Goal: Task Accomplishment & Management: Manage account settings

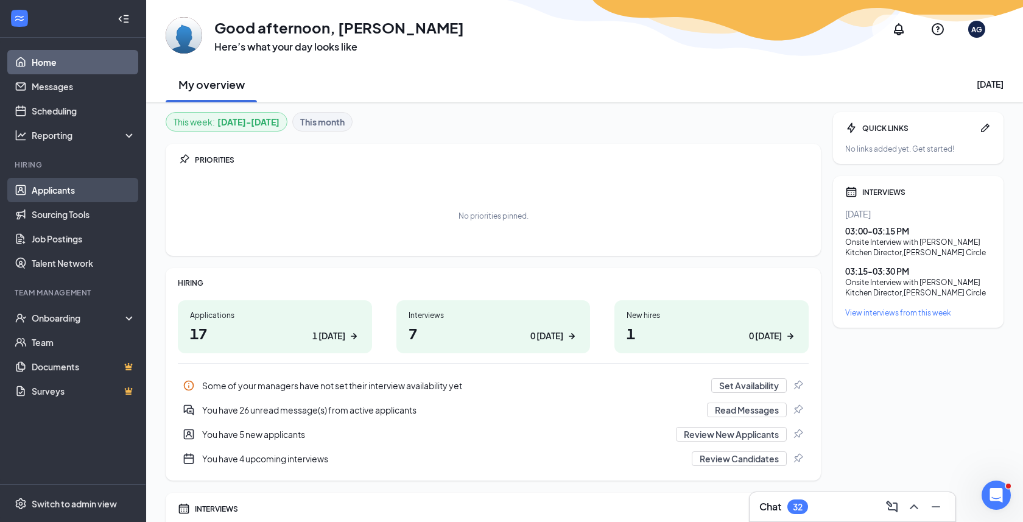
click at [94, 194] on link "Applicants" at bounding box center [84, 190] width 104 height 24
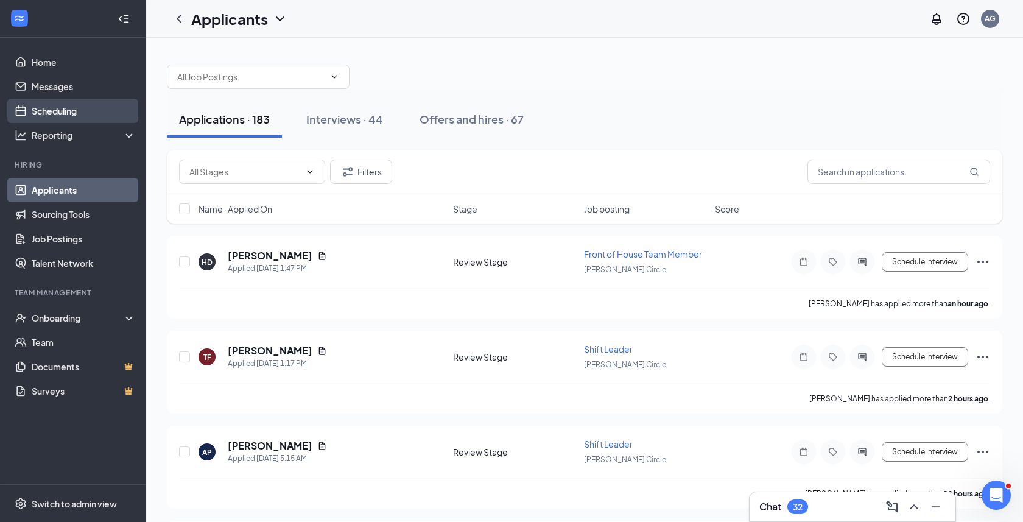
click at [88, 107] on link "Scheduling" at bounding box center [84, 111] width 104 height 24
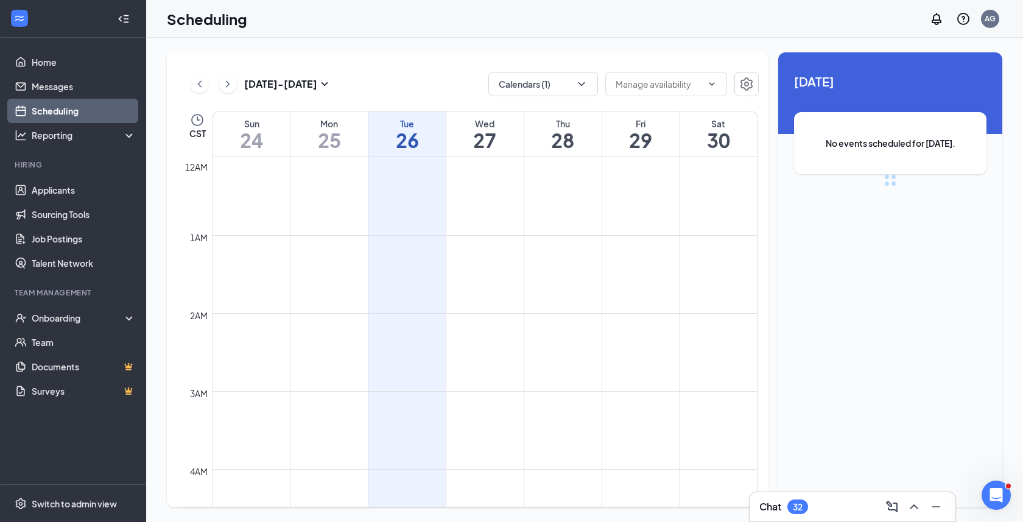
scroll to position [599, 0]
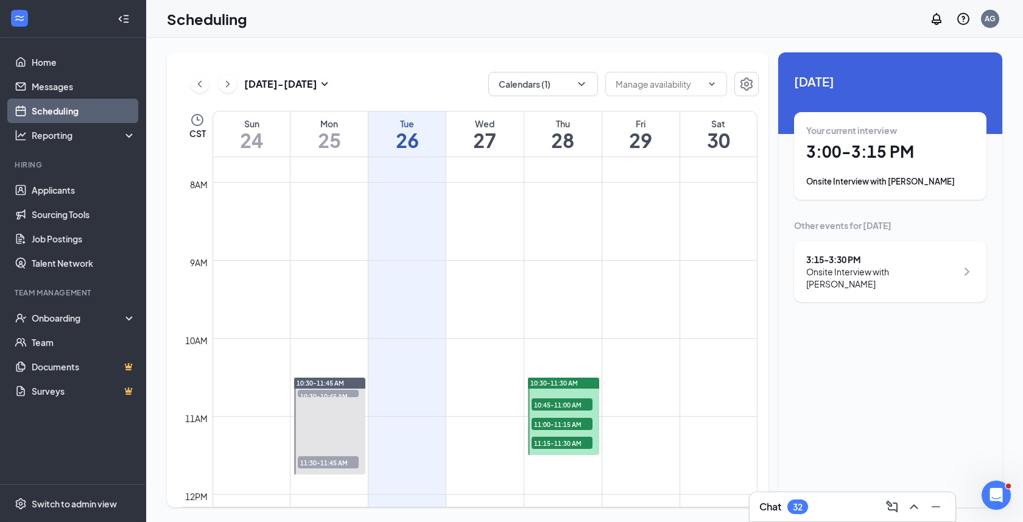
click at [930, 273] on div "Onsite Interview with [PERSON_NAME]" at bounding box center [881, 278] width 150 height 24
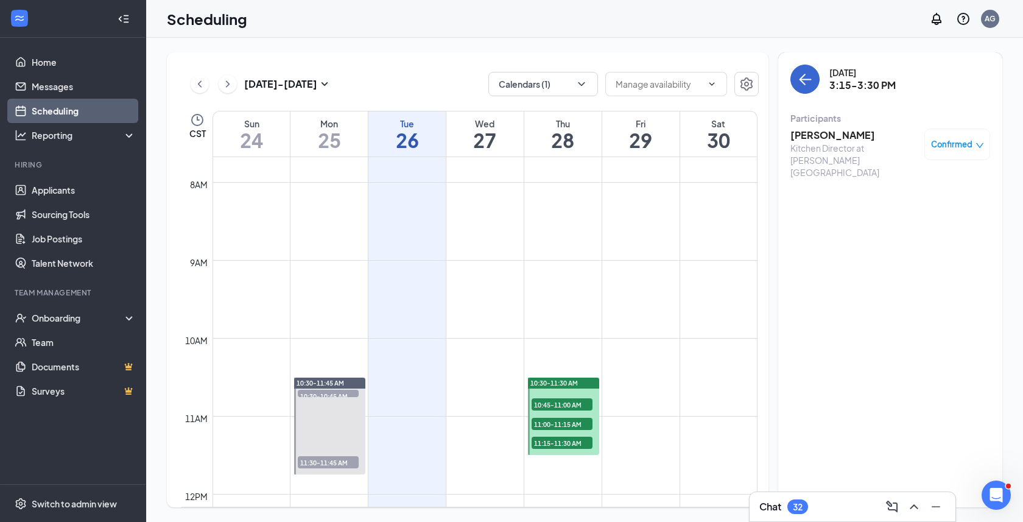
click at [804, 84] on icon "ArrowLeft" at bounding box center [803, 80] width 6 height 12
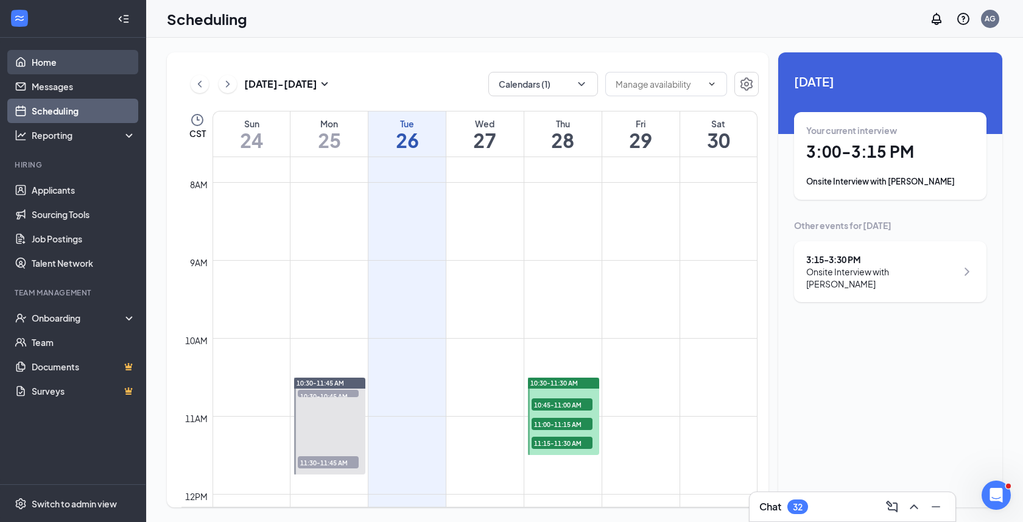
click at [101, 63] on link "Home" at bounding box center [84, 62] width 104 height 24
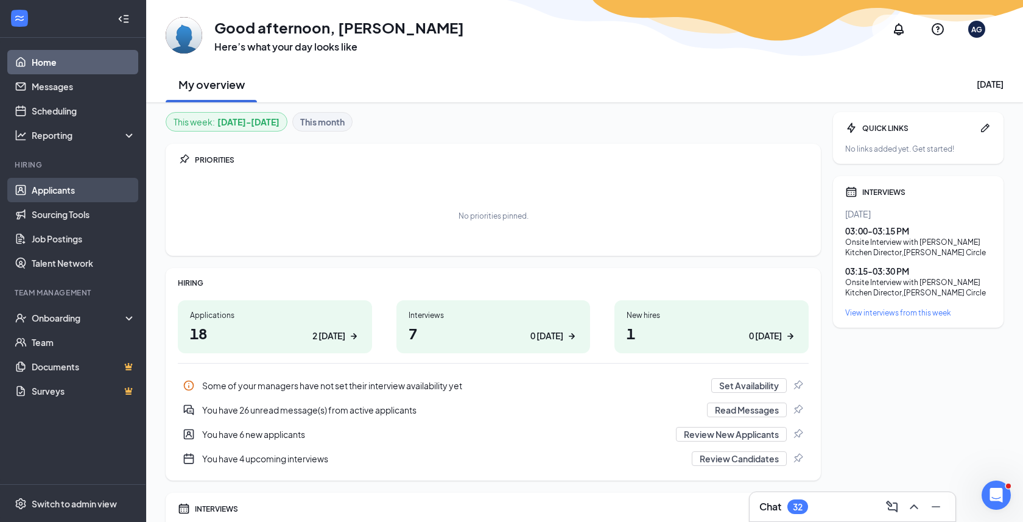
click at [101, 194] on link "Applicants" at bounding box center [84, 190] width 104 height 24
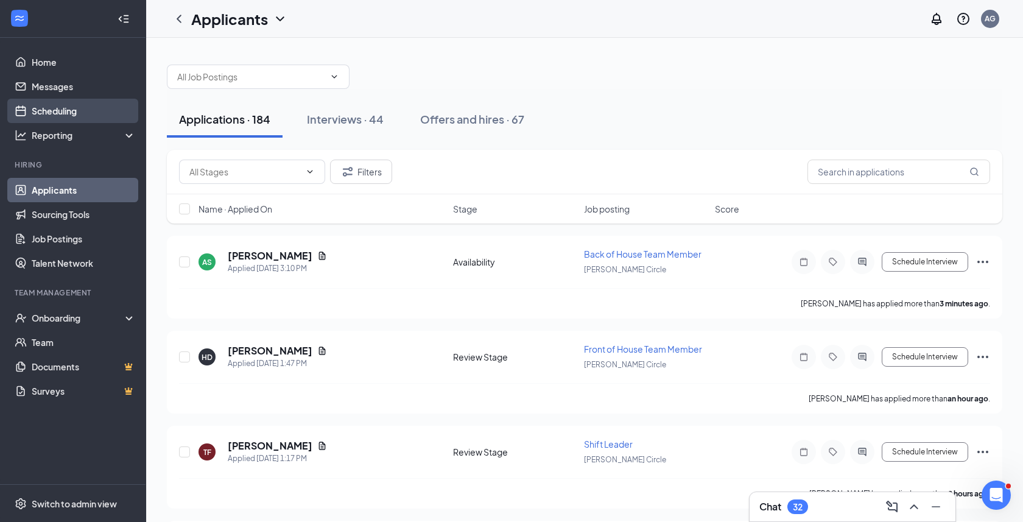
click at [91, 116] on link "Scheduling" at bounding box center [84, 111] width 104 height 24
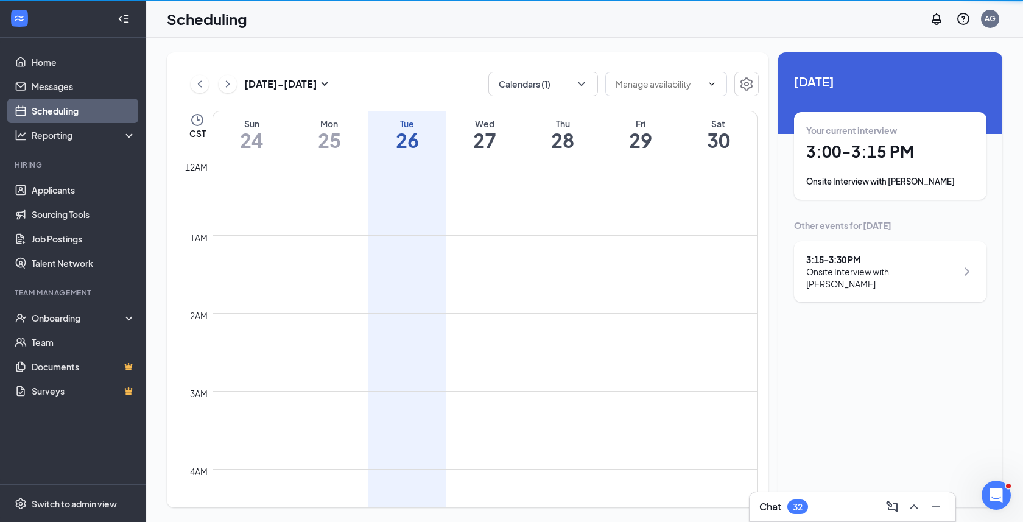
scroll to position [599, 0]
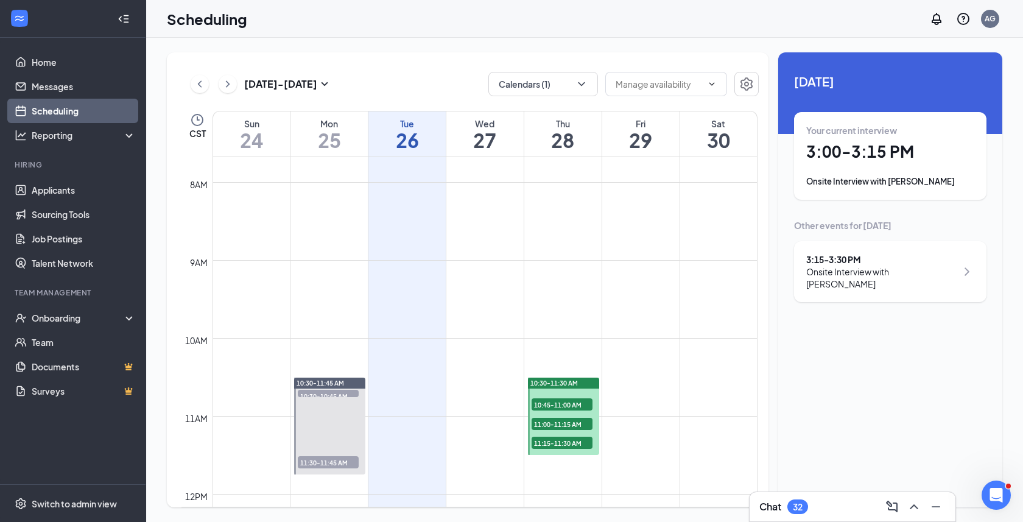
click at [861, 252] on div "3:15 - 3:30 PM Onsite Interview with [PERSON_NAME]" at bounding box center [890, 271] width 192 height 61
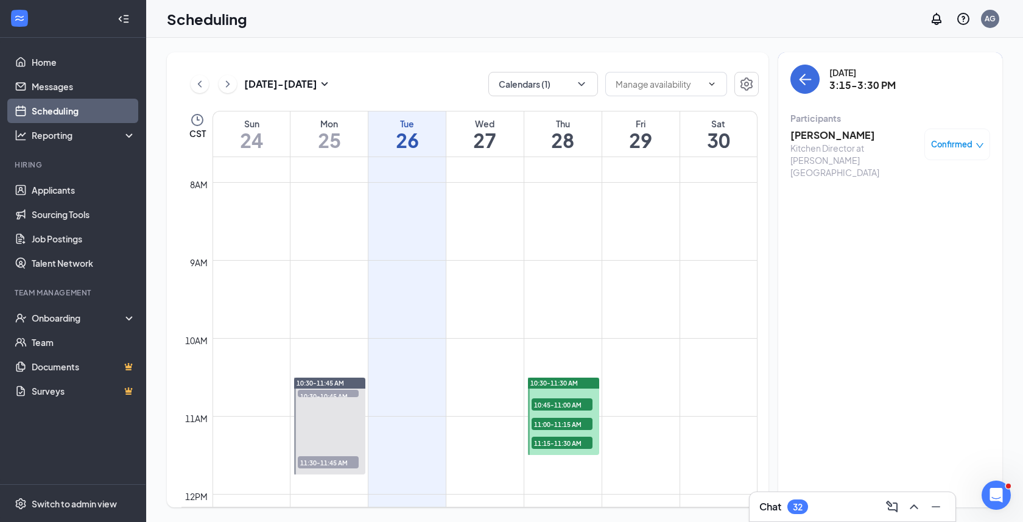
click at [842, 137] on h3 "[PERSON_NAME]" at bounding box center [854, 134] width 128 height 13
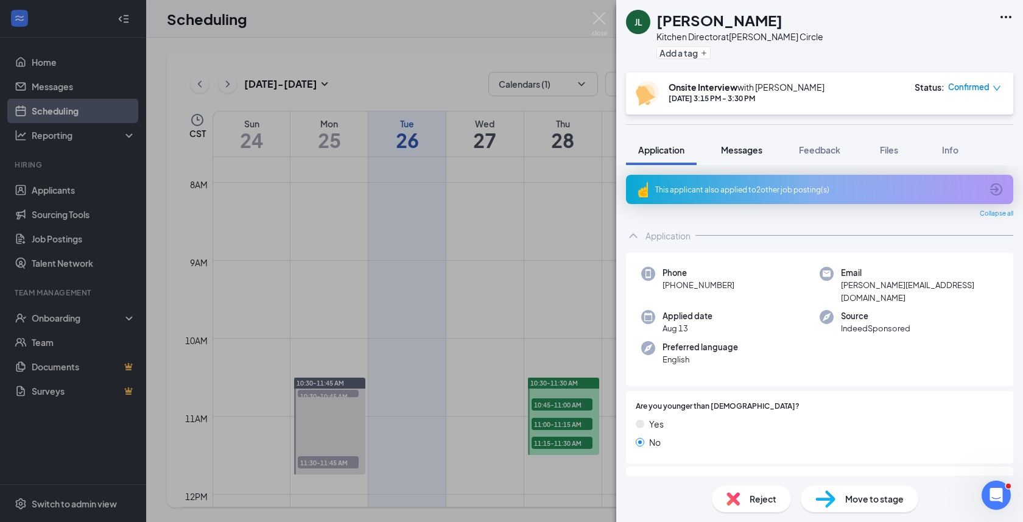
click at [734, 147] on span "Messages" at bounding box center [741, 149] width 41 height 11
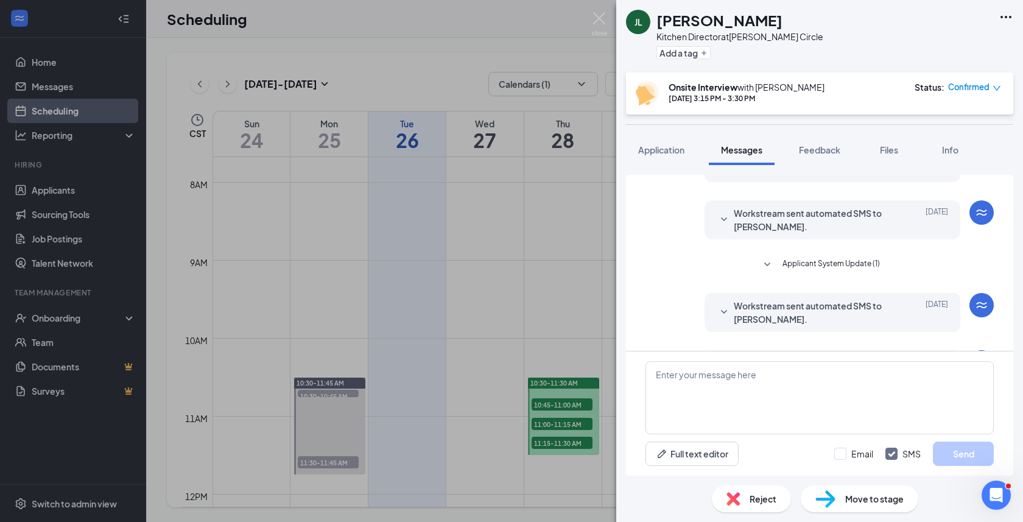
scroll to position [332, 0]
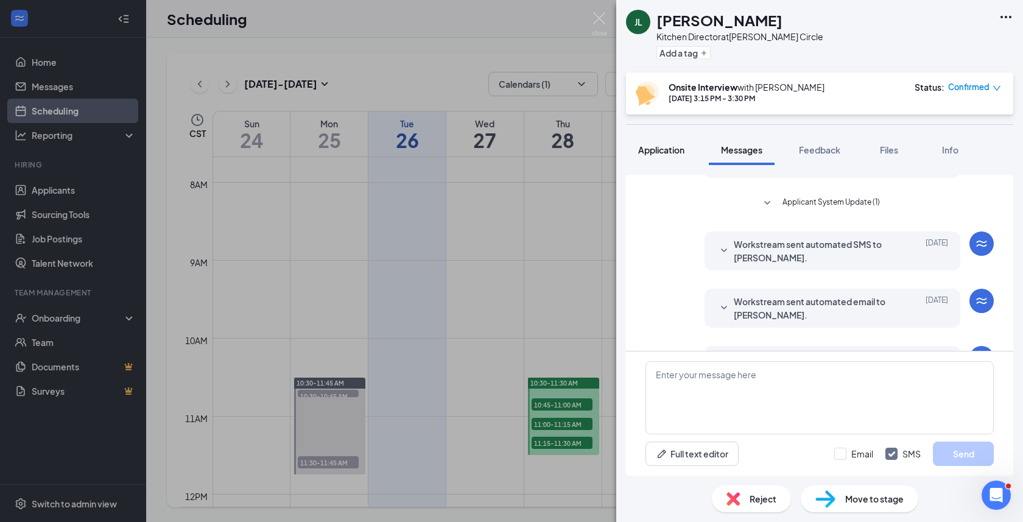
click at [668, 149] on span "Application" at bounding box center [661, 149] width 46 height 11
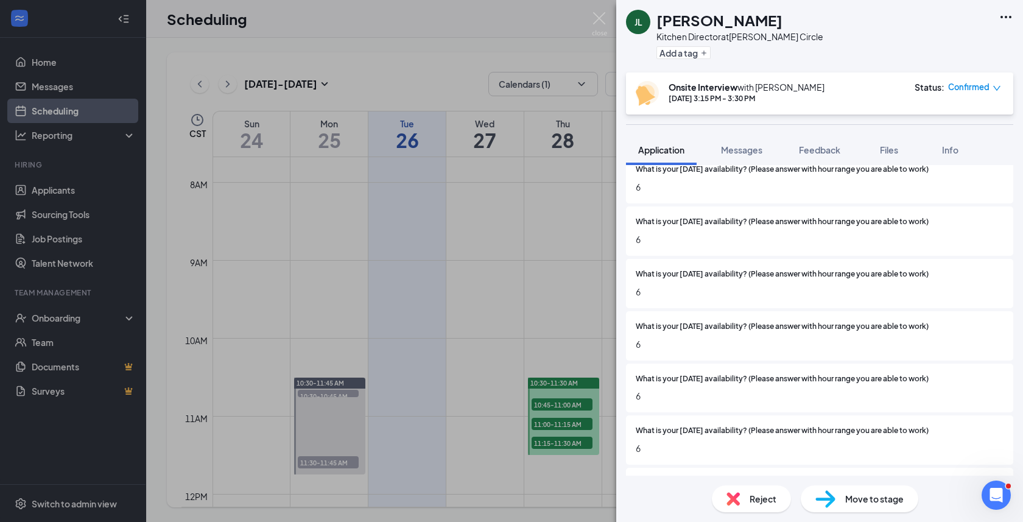
scroll to position [1037, 0]
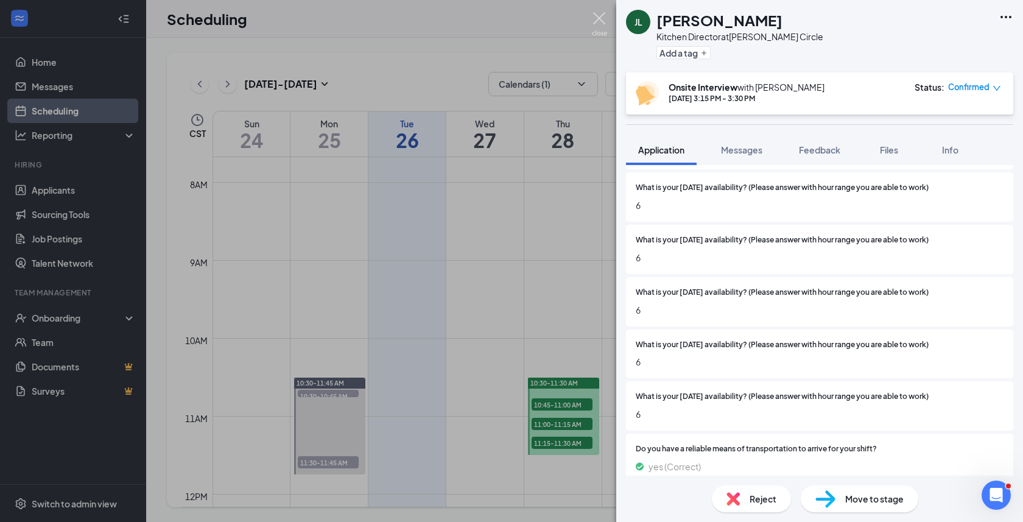
click at [602, 18] on img at bounding box center [599, 24] width 15 height 24
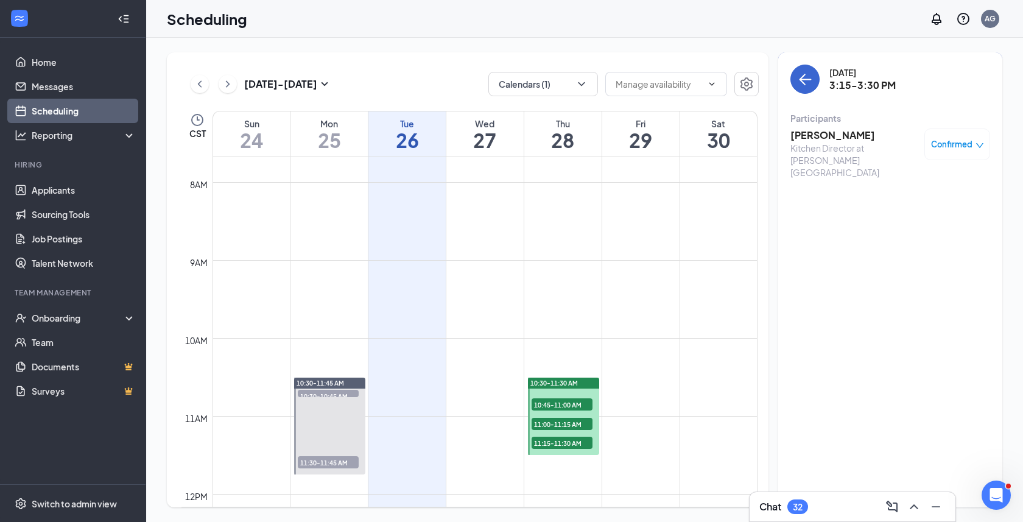
click at [808, 86] on button "back-button" at bounding box center [804, 79] width 29 height 29
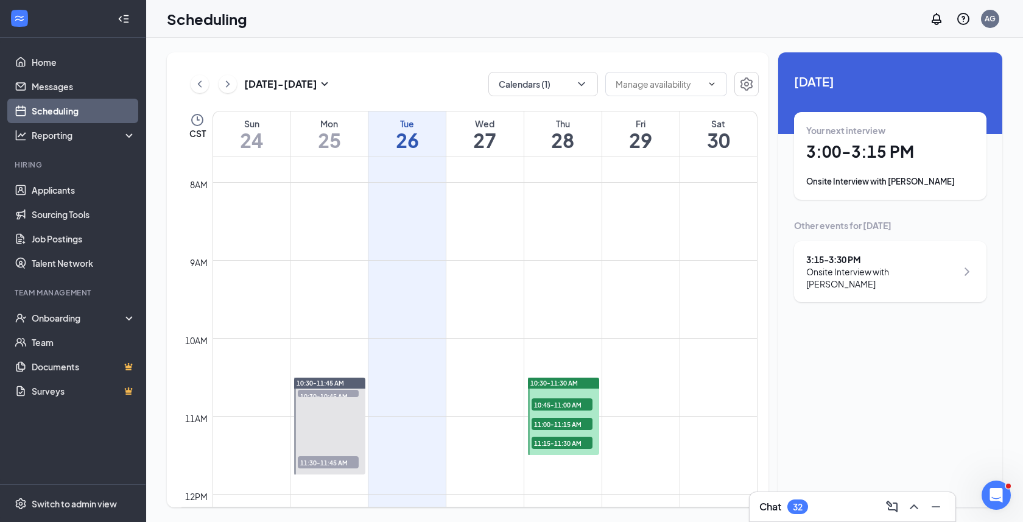
click at [854, 171] on div "Your next interview 3:00 - 3:15 PM Onsite Interview with [PERSON_NAME]" at bounding box center [890, 155] width 168 height 63
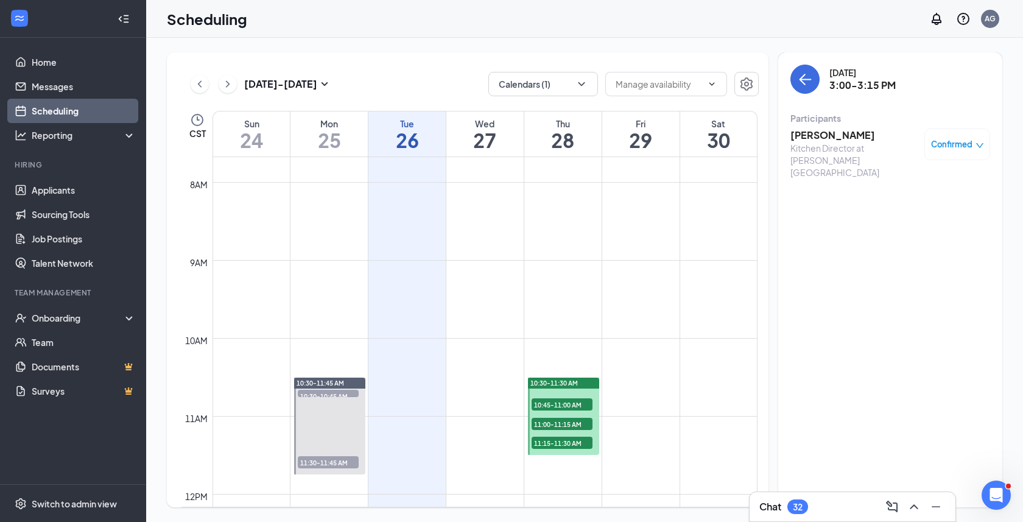
click at [843, 141] on h3 "[PERSON_NAME]" at bounding box center [854, 134] width 128 height 13
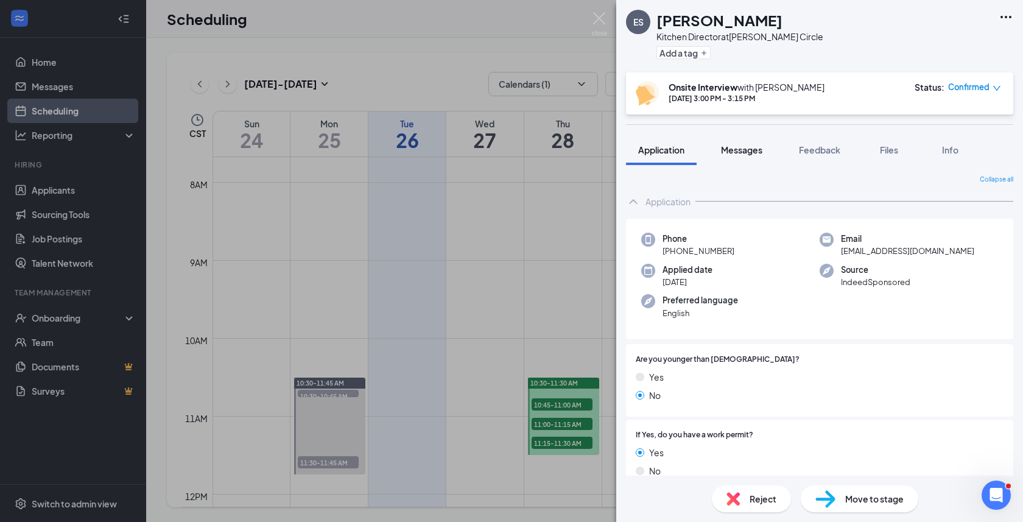
click at [734, 147] on span "Messages" at bounding box center [741, 149] width 41 height 11
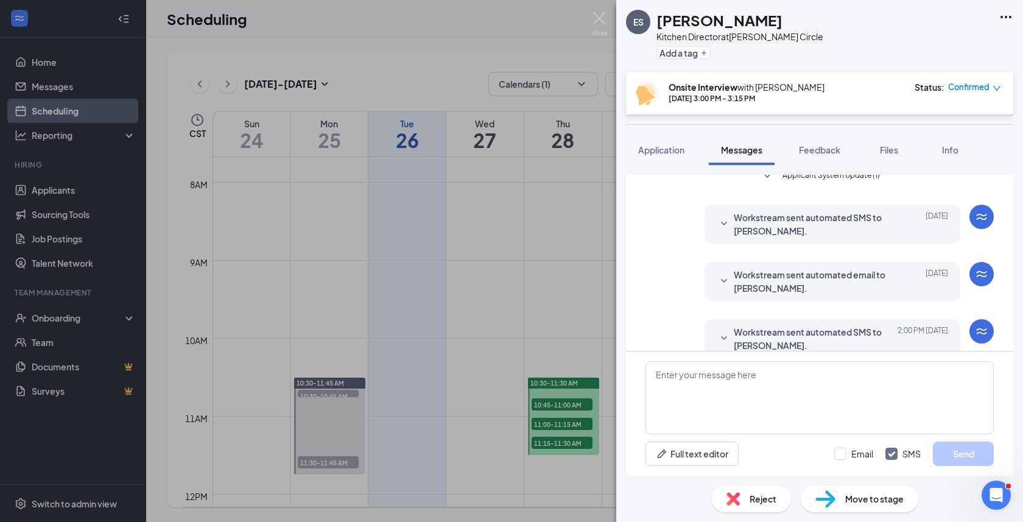
scroll to position [370, 0]
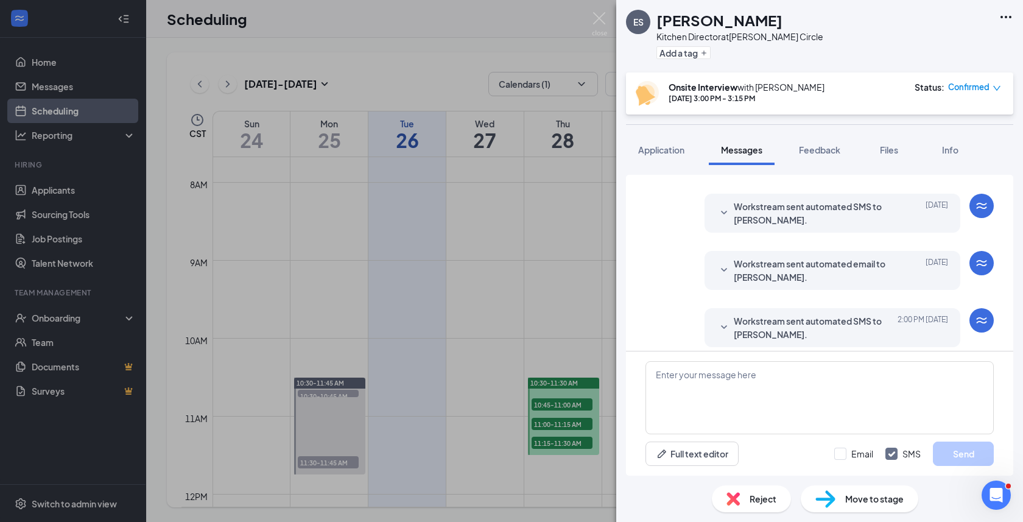
click at [725, 214] on icon "SmallChevronDown" at bounding box center [724, 213] width 15 height 15
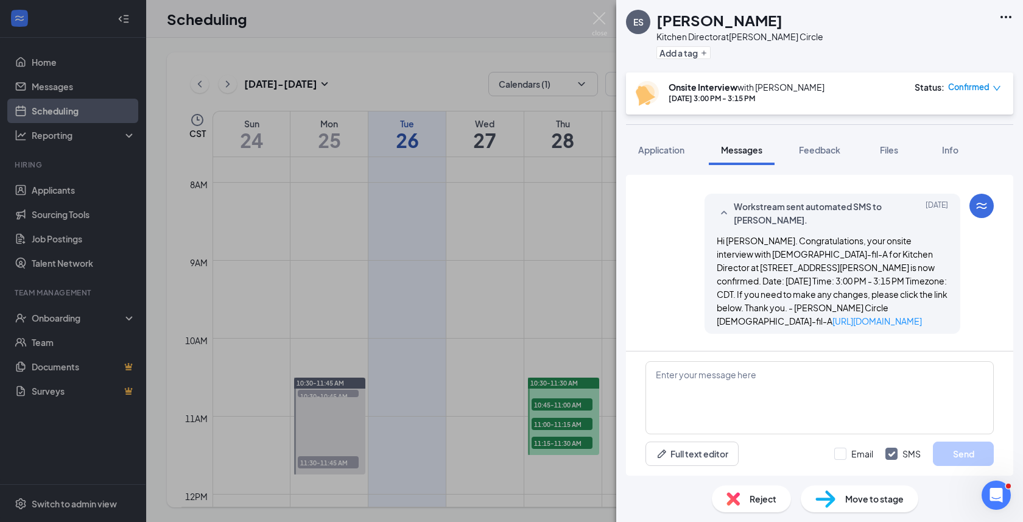
click at [725, 213] on icon "SmallChevronUp" at bounding box center [724, 213] width 6 height 4
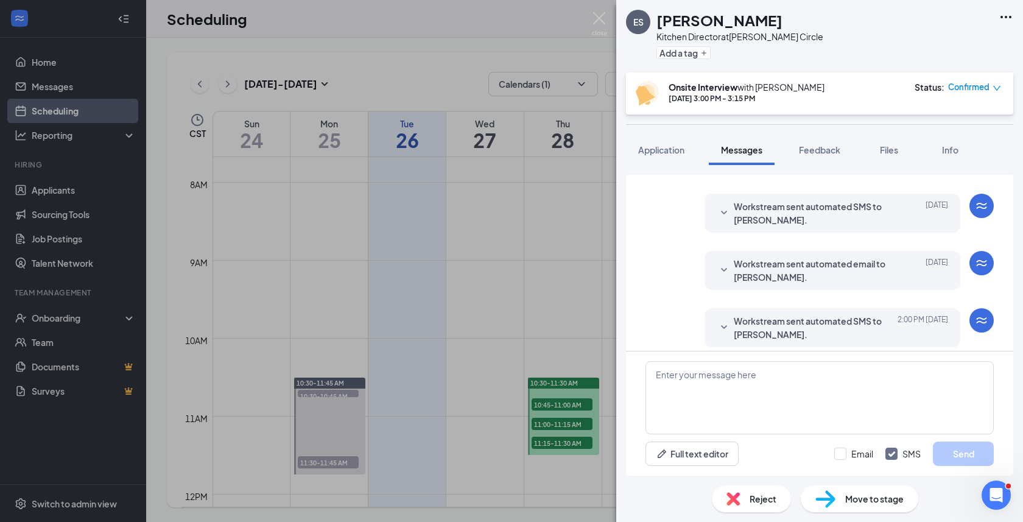
click at [721, 266] on icon "SmallChevronDown" at bounding box center [724, 270] width 15 height 15
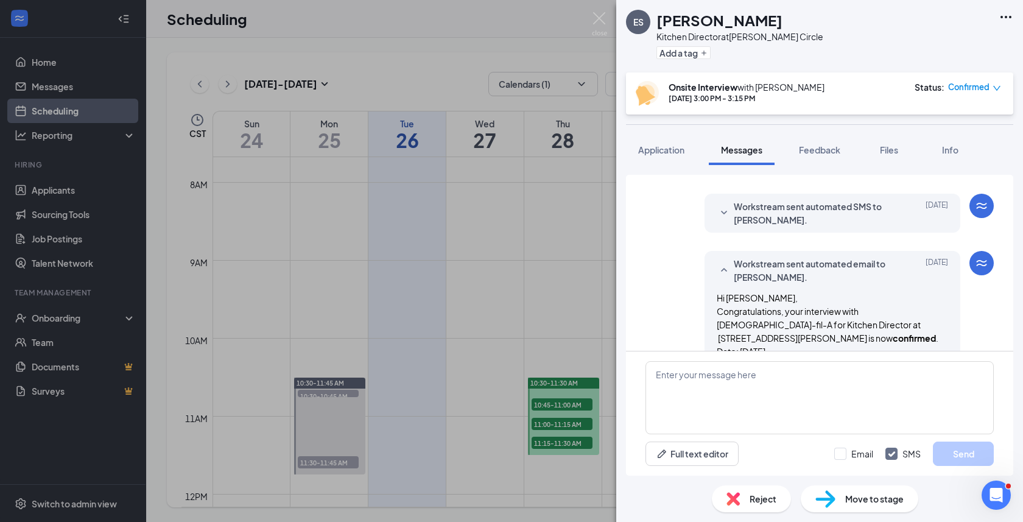
click at [717, 270] on icon "SmallChevronUp" at bounding box center [724, 270] width 15 height 15
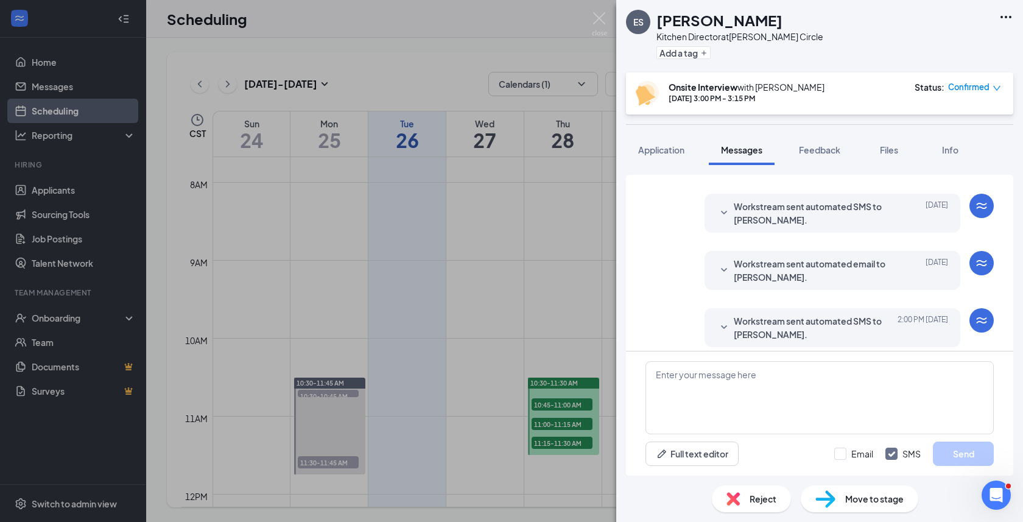
click at [722, 333] on icon "SmallChevronDown" at bounding box center [724, 327] width 15 height 15
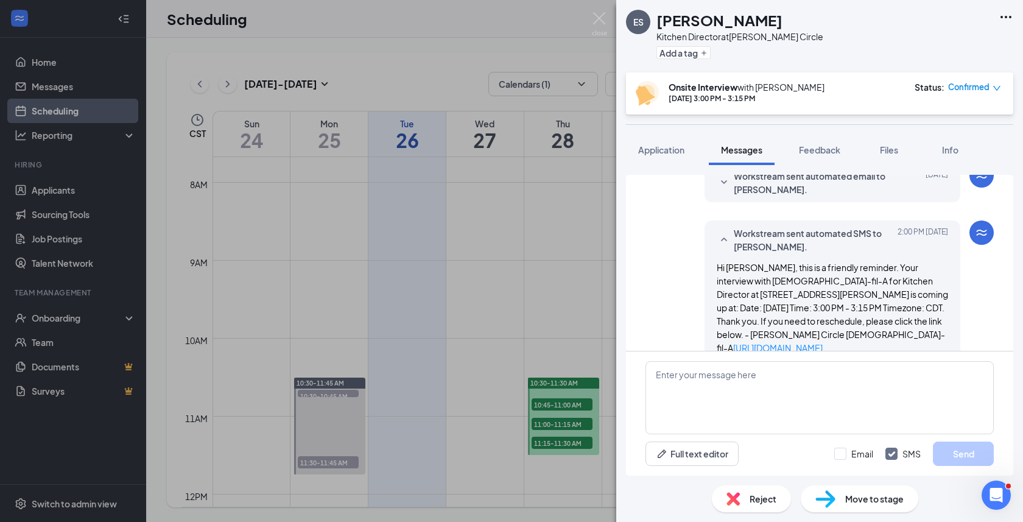
scroll to position [452, 0]
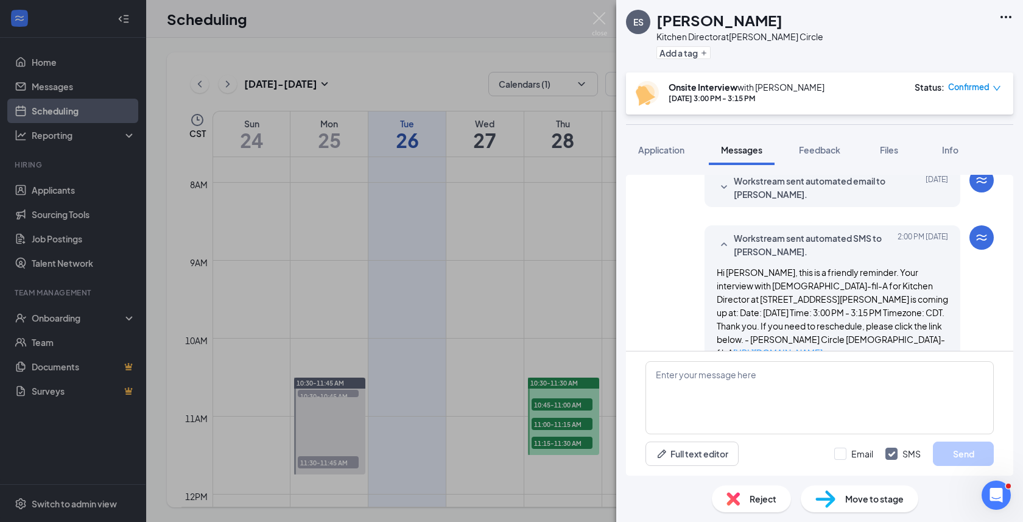
click at [721, 239] on icon "SmallChevronUp" at bounding box center [724, 245] width 15 height 15
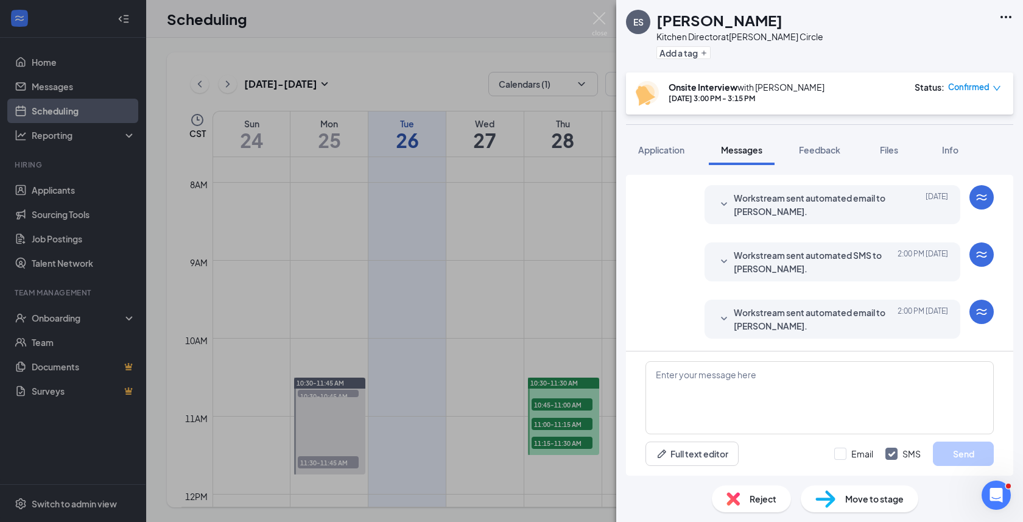
scroll to position [435, 0]
click at [723, 315] on icon "SmallChevronDown" at bounding box center [724, 319] width 15 height 15
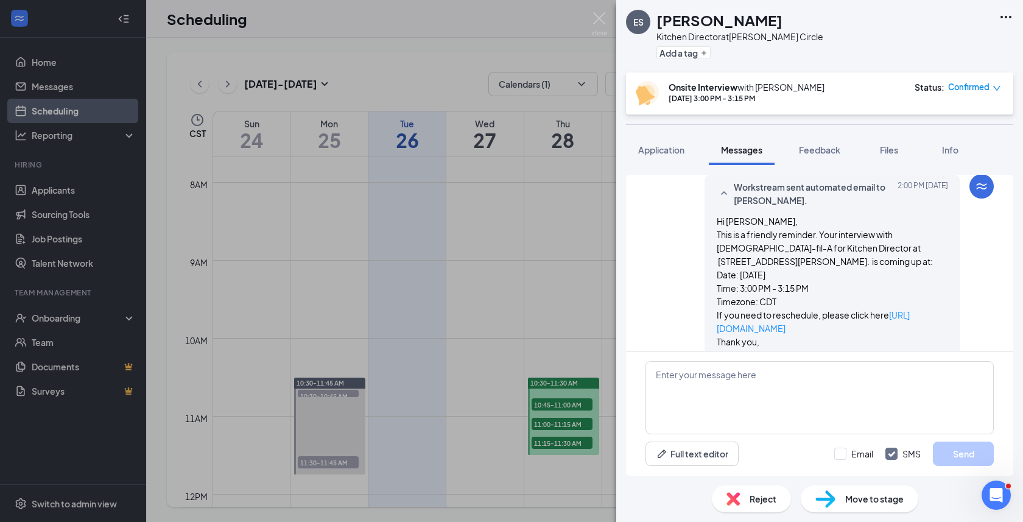
scroll to position [559, 0]
click at [723, 195] on icon "SmallChevronUp" at bounding box center [724, 195] width 15 height 15
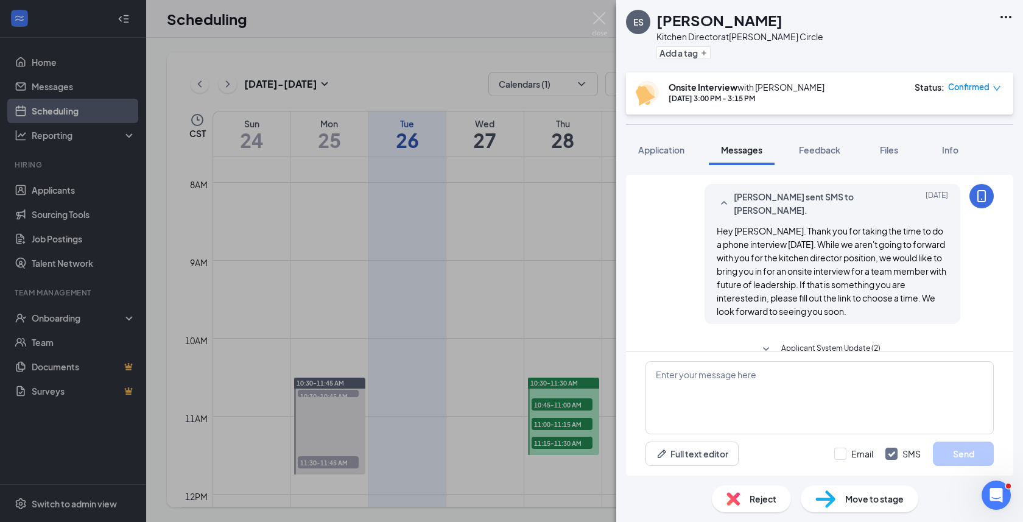
scroll to position [37, 0]
drag, startPoint x: 657, startPoint y: 23, endPoint x: 776, endPoint y: 29, distance: 118.9
click at [776, 29] on div "[PERSON_NAME]" at bounding box center [739, 20] width 167 height 21
copy h1 "[PERSON_NAME]"
click at [658, 151] on span "Application" at bounding box center [661, 149] width 46 height 11
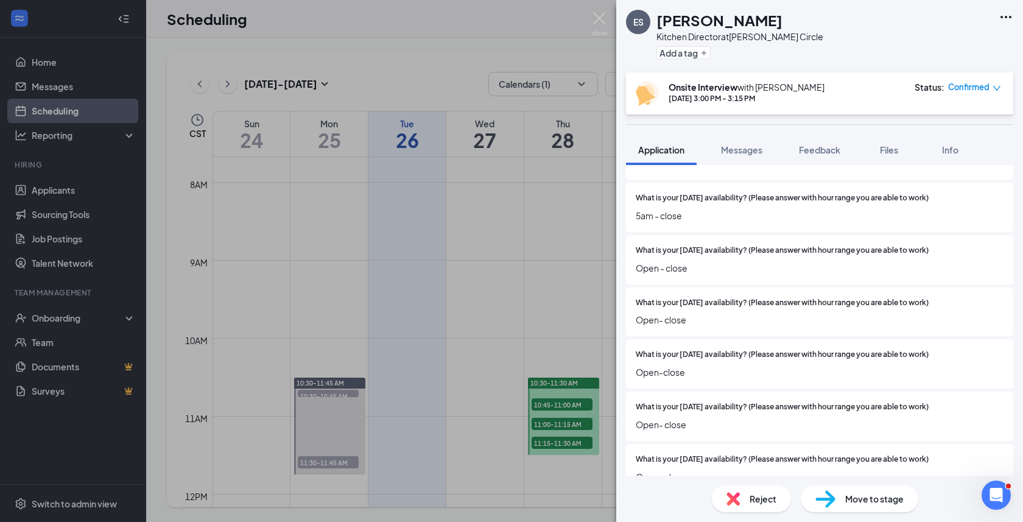
scroll to position [892, 0]
